Goal: Transaction & Acquisition: Purchase product/service

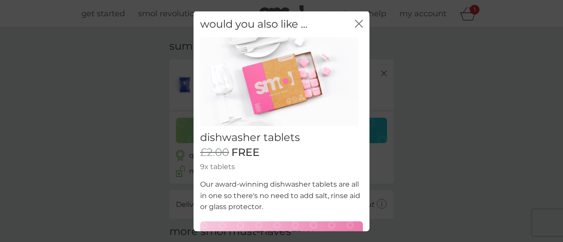
click at [355, 26] on icon "close" at bounding box center [359, 23] width 8 height 8
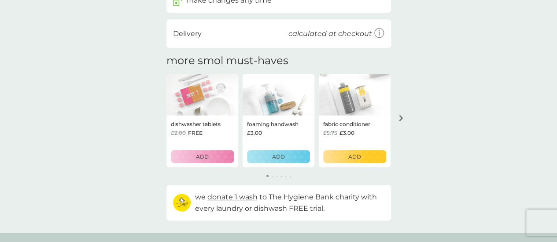
scroll to position [176, 0]
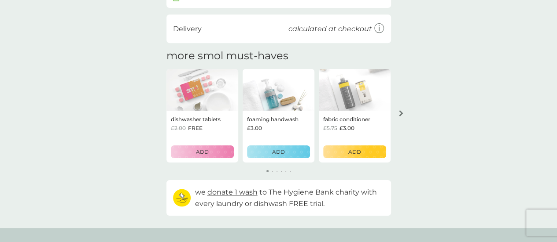
click at [279, 126] on div "£3.00" at bounding box center [278, 128] width 63 height 8
click at [282, 118] on p "foaming handwash" at bounding box center [272, 119] width 51 height 8
click at [281, 96] on img at bounding box center [278, 90] width 72 height 42
click at [398, 111] on div "arrow right" at bounding box center [400, 113] width 7 height 6
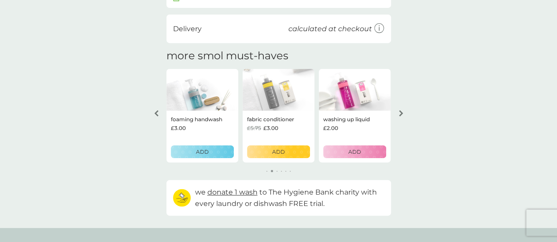
click at [397, 111] on div "arrow right" at bounding box center [400, 113] width 7 height 6
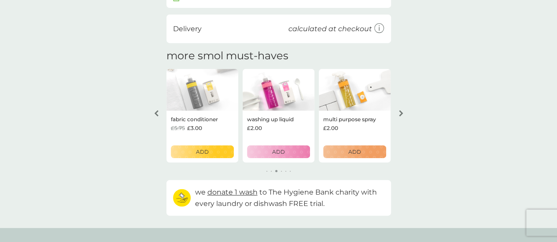
click at [397, 111] on div "arrow right" at bounding box center [400, 113] width 7 height 6
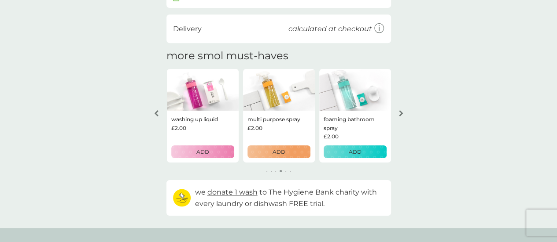
click at [204, 121] on p "washing up liquid" at bounding box center [194, 119] width 47 height 8
click at [206, 143] on div "washing up liquid £2.00 ADD" at bounding box center [202, 137] width 72 height 52
click at [402, 111] on icon "arrow right" at bounding box center [401, 113] width 4 height 6
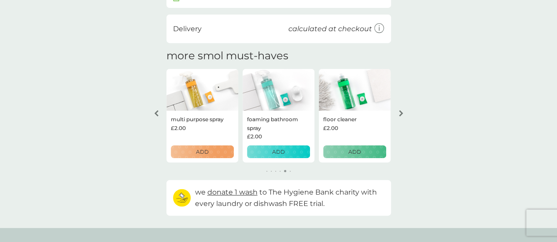
click at [402, 111] on icon "arrow right" at bounding box center [401, 113] width 4 height 6
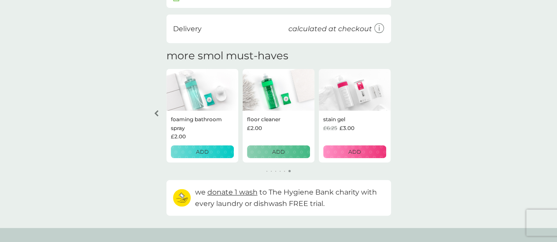
scroll to position [0, 0]
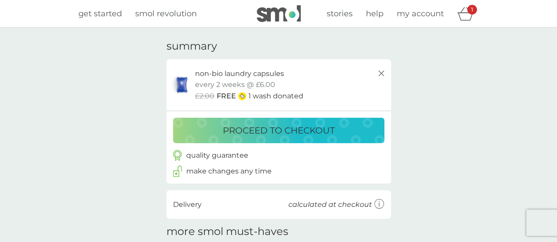
click at [102, 13] on span "get started" at bounding box center [100, 14] width 44 height 10
